Goal: Navigation & Orientation: Find specific page/section

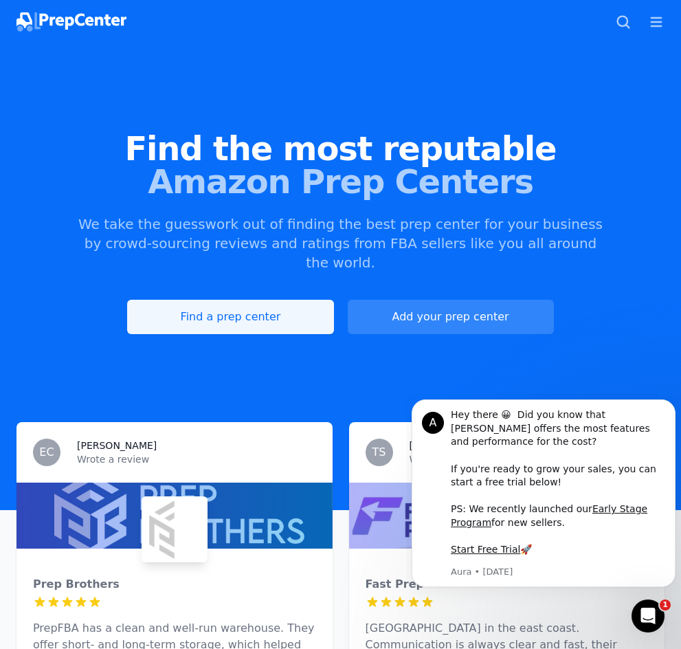
click at [225, 309] on link "Find a prep center" at bounding box center [230, 317] width 206 height 34
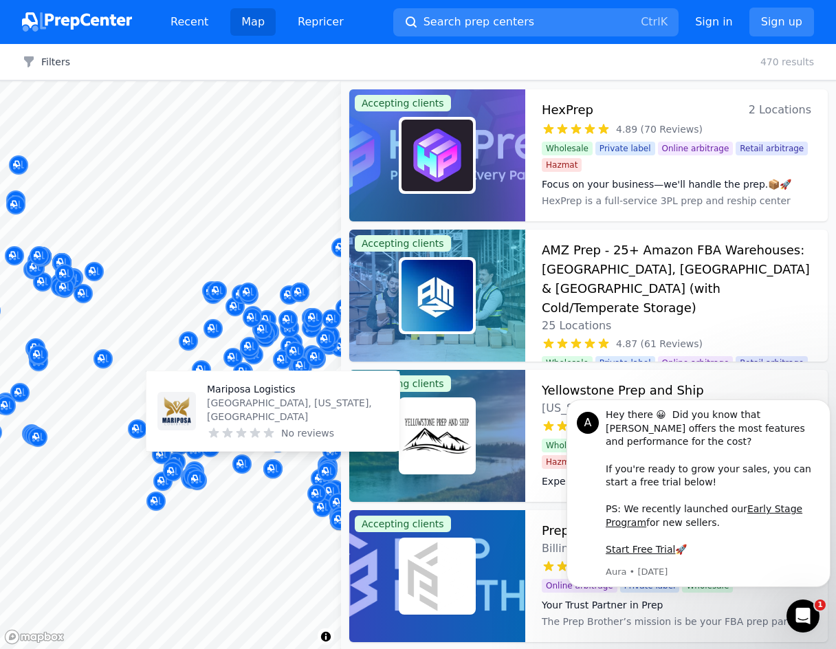
click at [15, 81] on div at bounding box center [170, 81] width 341 height 0
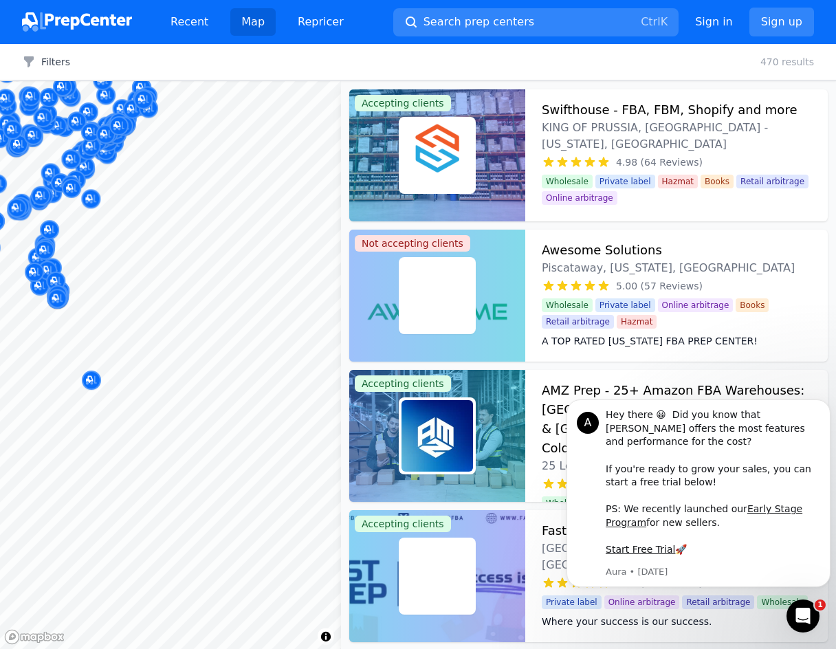
drag, startPoint x: 43, startPoint y: 210, endPoint x: 182, endPoint y: 313, distance: 173.3
click at [182, 313] on body "Recent Map Repricer Search prep centers Ctrl K Open main menu Sign in Sign up F…" at bounding box center [418, 324] width 836 height 649
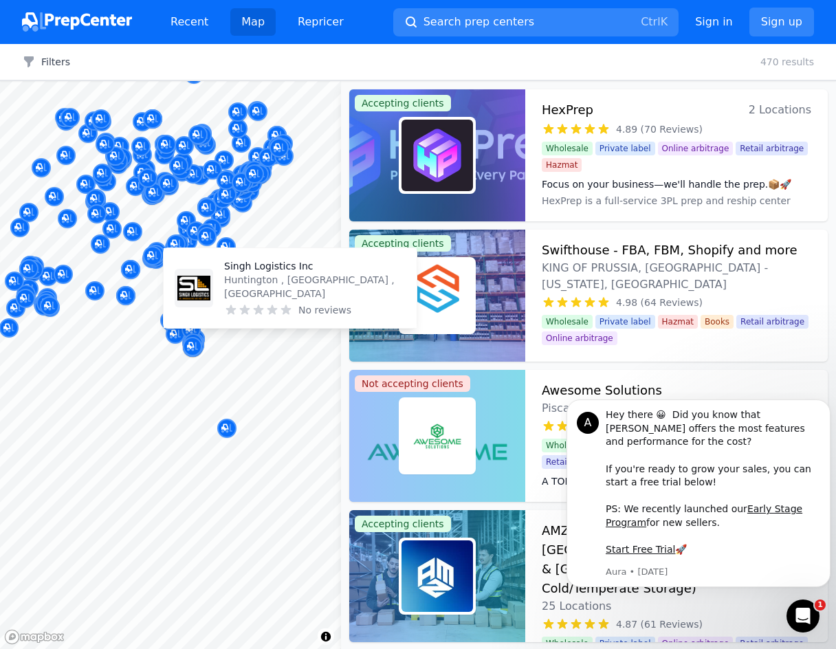
click at [218, 326] on div "Singh Logistics Inc Huntington , [GEOGRAPHIC_DATA] , [GEOGRAPHIC_DATA] No revie…" at bounding box center [290, 288] width 253 height 80
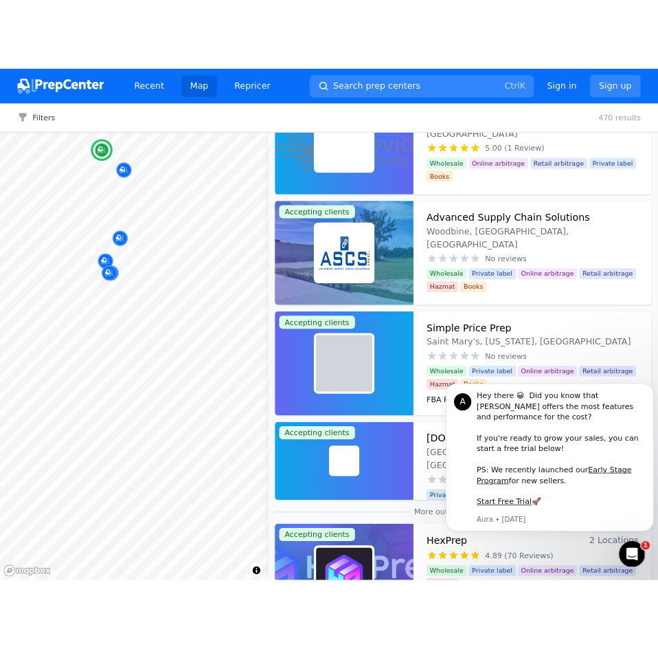
scroll to position [344, 0]
